Goal: Information Seeking & Learning: Find specific fact

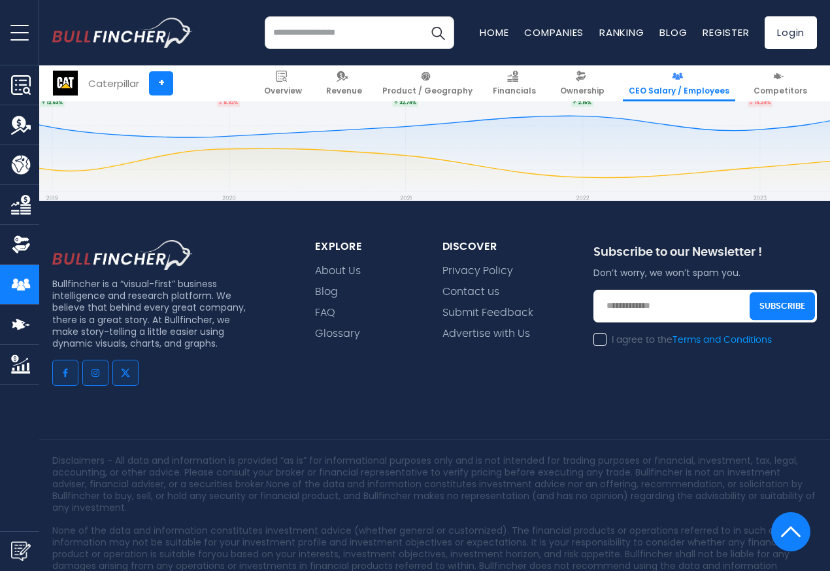
scroll to position [4182, 0]
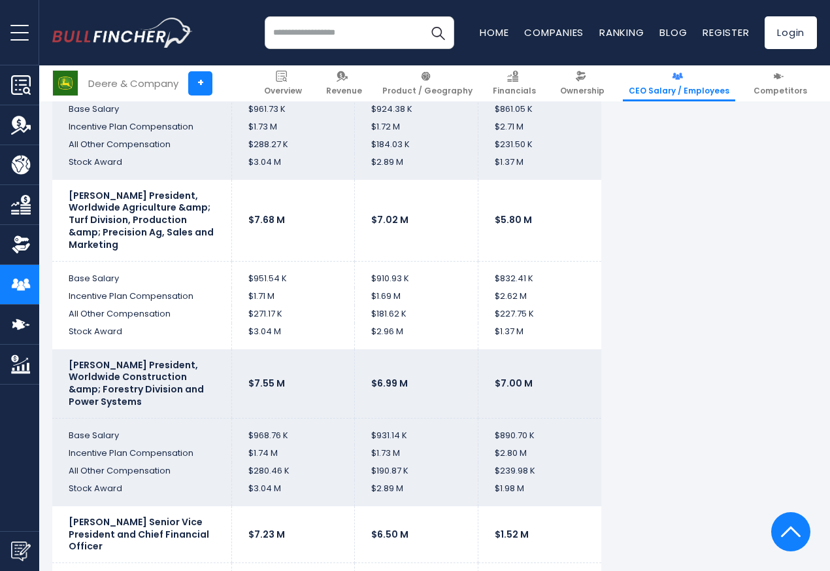
scroll to position [3269, 0]
